Goal: Check status: Check status

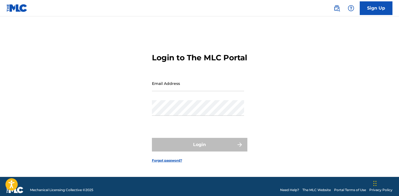
click at [172, 91] on input "Email Address" at bounding box center [198, 84] width 92 height 16
type input "[PERSON_NAME][EMAIL_ADDRESS][DOMAIN_NAME]"
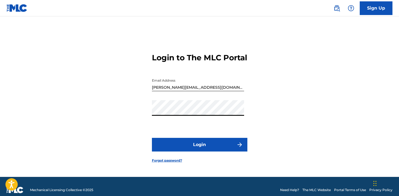
click at [203, 151] on button "Login" at bounding box center [199, 145] width 95 height 14
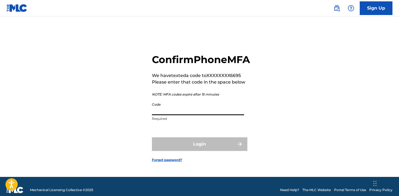
click at [224, 115] on input "Code" at bounding box center [198, 108] width 92 height 16
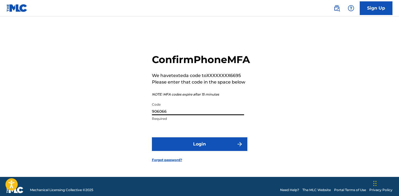
type input "906066"
click at [206, 151] on button "Login" at bounding box center [199, 144] width 95 height 14
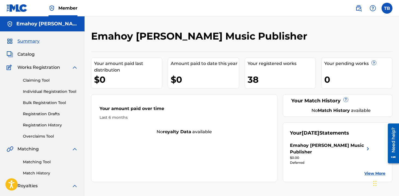
click at [321, 145] on div "Emahoy [PERSON_NAME] Music Publisher" at bounding box center [327, 148] width 74 height 13
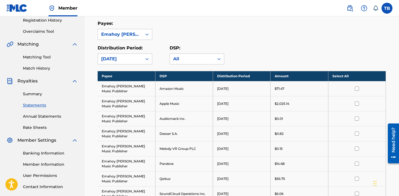
scroll to position [118, 0]
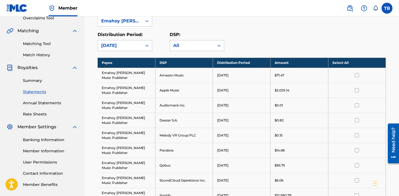
click at [31, 80] on link "Summary" at bounding box center [50, 81] width 55 height 6
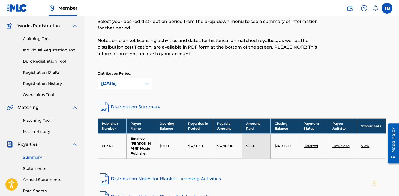
scroll to position [65, 0]
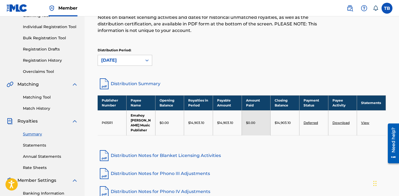
click at [311, 125] on link "Deferred" at bounding box center [311, 123] width 14 height 4
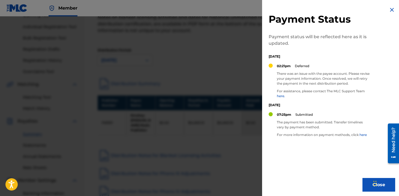
click at [240, 58] on div at bounding box center [199, 114] width 399 height 196
